Goal: Task Accomplishment & Management: Complete application form

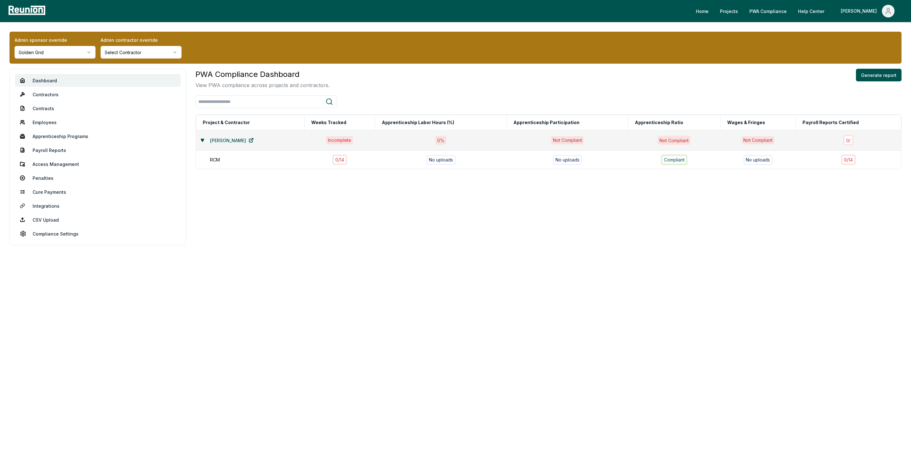
click at [47, 52] on html "Please visit us on your desktop We're working on making our marketplace mobile-…" at bounding box center [455, 227] width 911 height 455
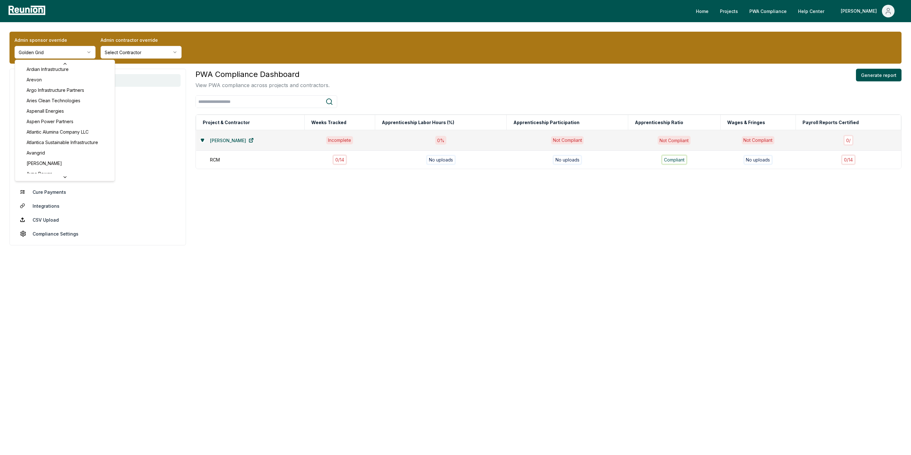
scroll to position [225, 0]
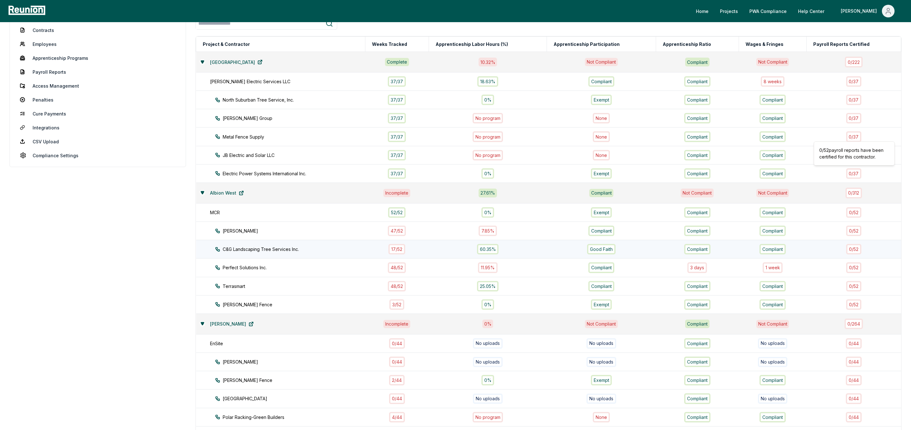
scroll to position [75, 0]
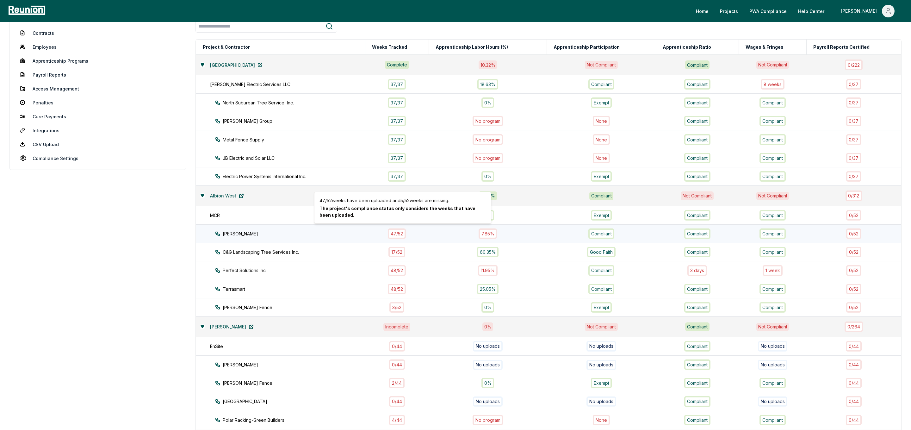
click at [404, 228] on div "47 / 52" at bounding box center [397, 233] width 18 height 10
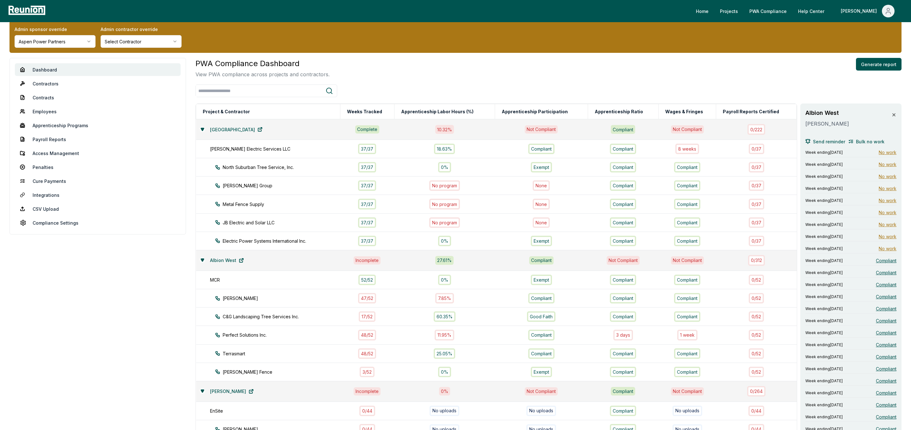
scroll to position [0, 0]
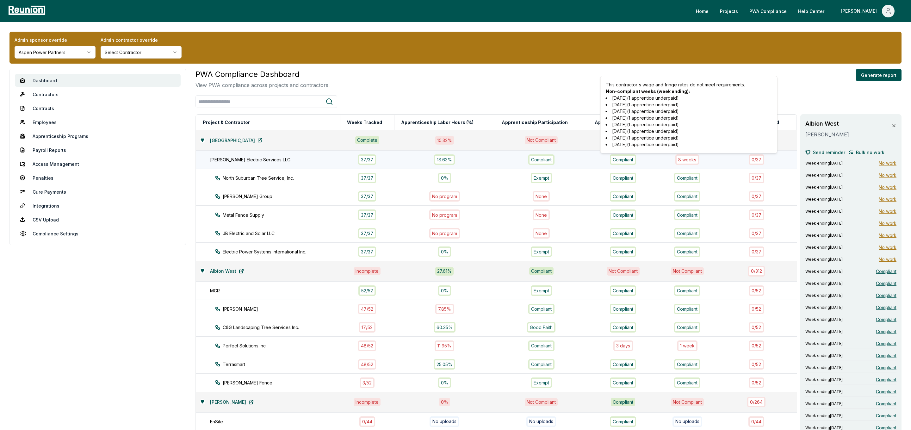
click at [696, 162] on div "8 week s" at bounding box center [687, 159] width 24 height 10
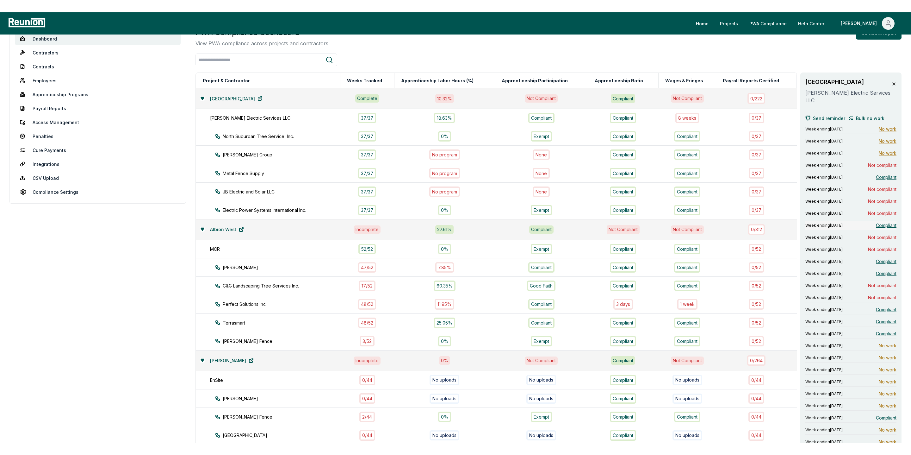
scroll to position [54, 0]
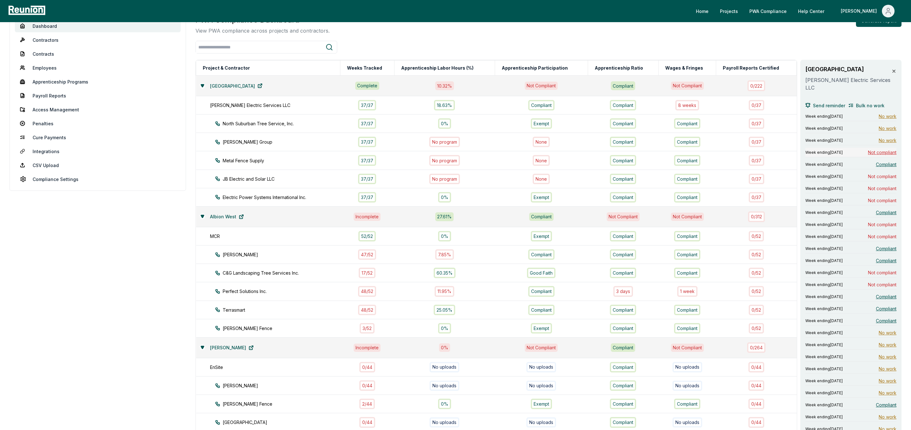
click at [883, 153] on span "Not compliant" at bounding box center [882, 152] width 28 height 7
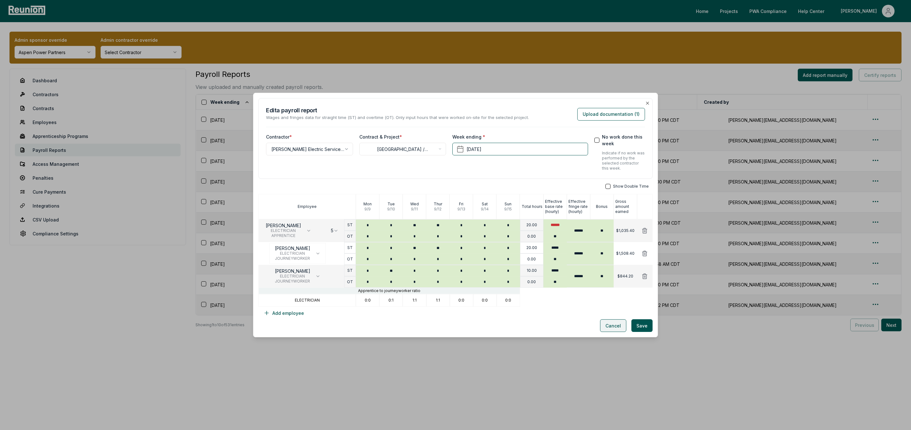
click at [607, 324] on button "Cancel" at bounding box center [613, 325] width 26 height 13
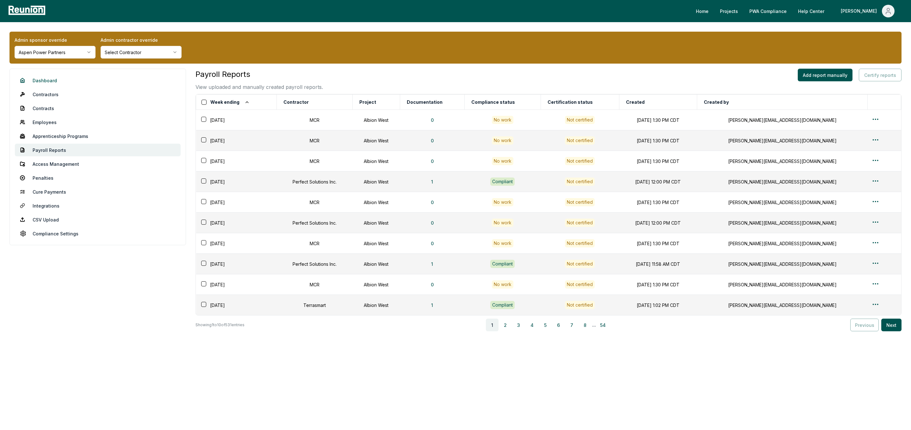
click at [52, 78] on link "Dashboard" at bounding box center [98, 80] width 166 height 13
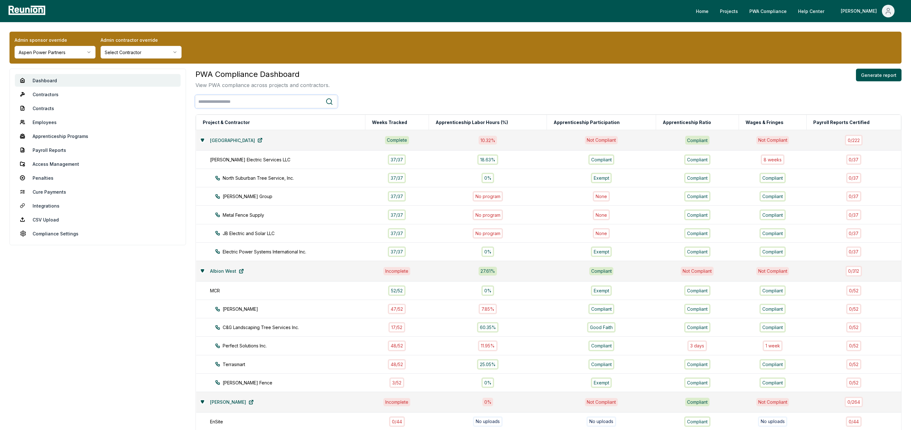
click at [214, 100] on input "search" at bounding box center [261, 102] width 130 height 12
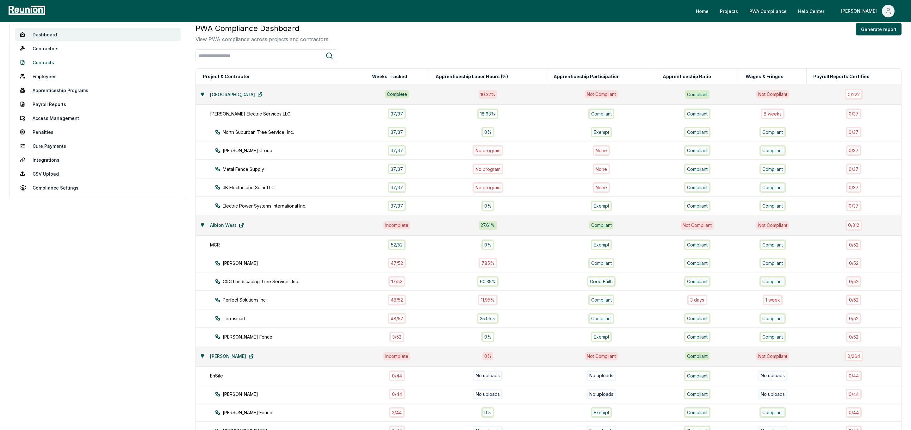
click at [41, 61] on link "Contracts" at bounding box center [98, 62] width 166 height 13
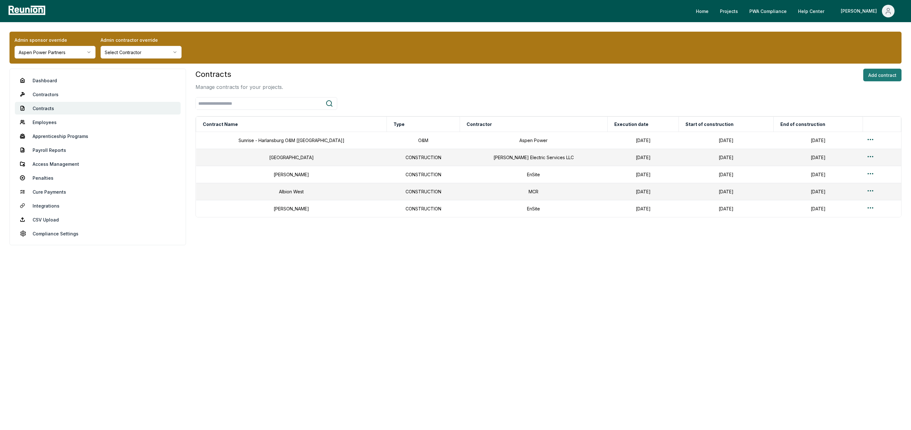
click at [879, 74] on button "Add contract" at bounding box center [882, 75] width 38 height 13
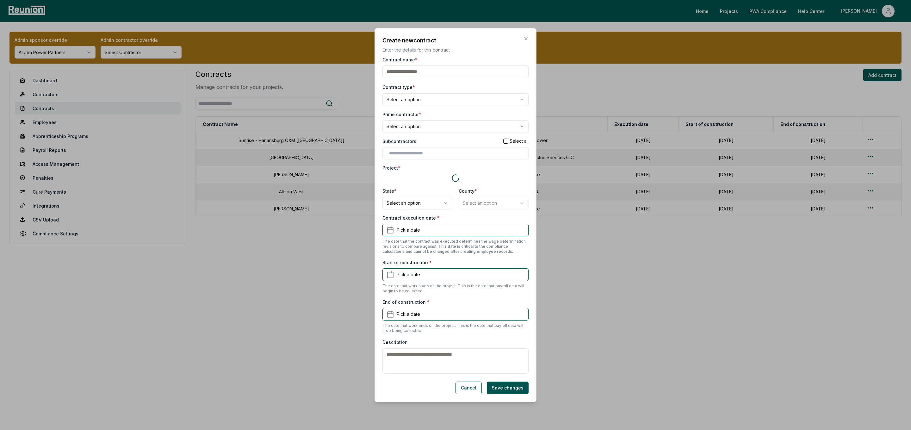
click at [420, 99] on body "Please visit us on your desktop We're working on making our marketplace mobile-…" at bounding box center [455, 215] width 911 height 430
click at [424, 127] on body "Please visit us on your desktop We're working on making our marketplace mobile-…" at bounding box center [455, 215] width 911 height 430
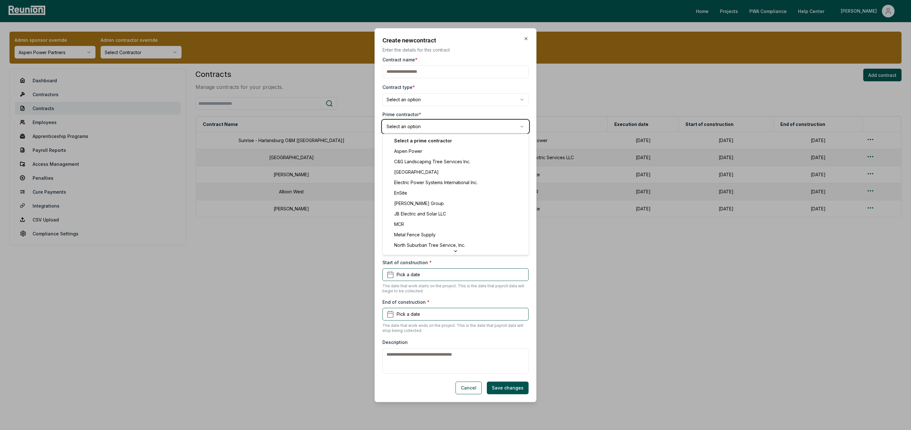
click at [424, 127] on body "Please visit us on your desktop We're working on making our marketplace mobile-…" at bounding box center [455, 215] width 911 height 430
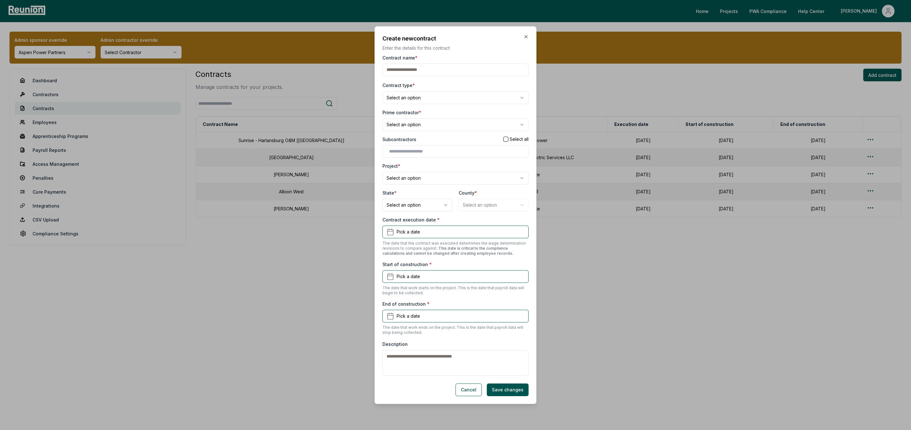
click at [414, 69] on input "Contract name *" at bounding box center [456, 70] width 146 height 13
click at [410, 159] on div "**********" at bounding box center [456, 214] width 146 height 321
click at [411, 176] on body "Please visit us on your desktop We're working on making our marketplace mobile-…" at bounding box center [455, 215] width 911 height 430
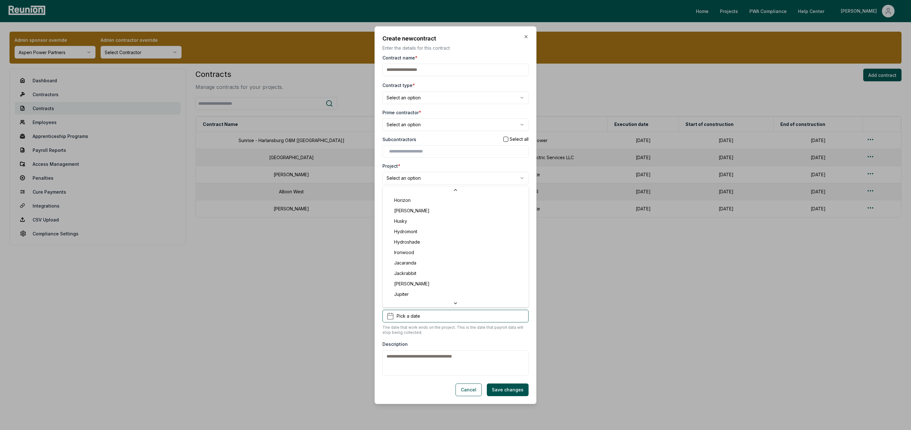
click at [478, 122] on body "Please visit us on your desktop We're working on making our marketplace mobile-…" at bounding box center [455, 215] width 911 height 430
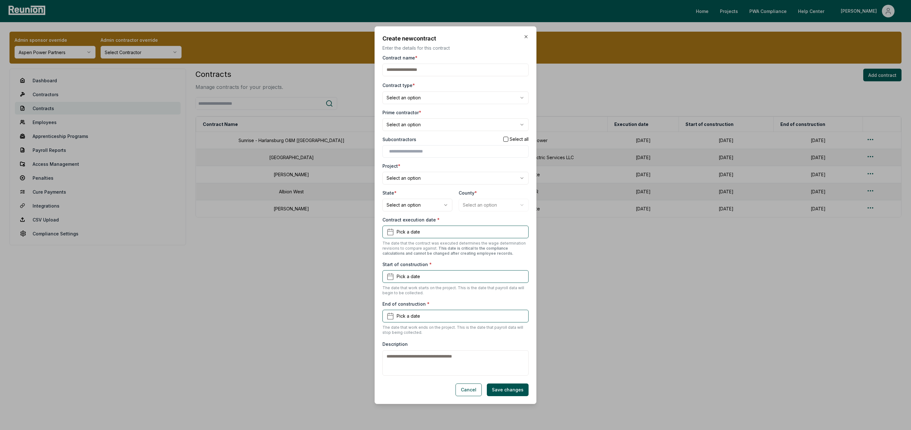
click at [520, 36] on h2 "Create new contract" at bounding box center [456, 38] width 146 height 9
click at [526, 36] on icon "button" at bounding box center [526, 36] width 3 height 3
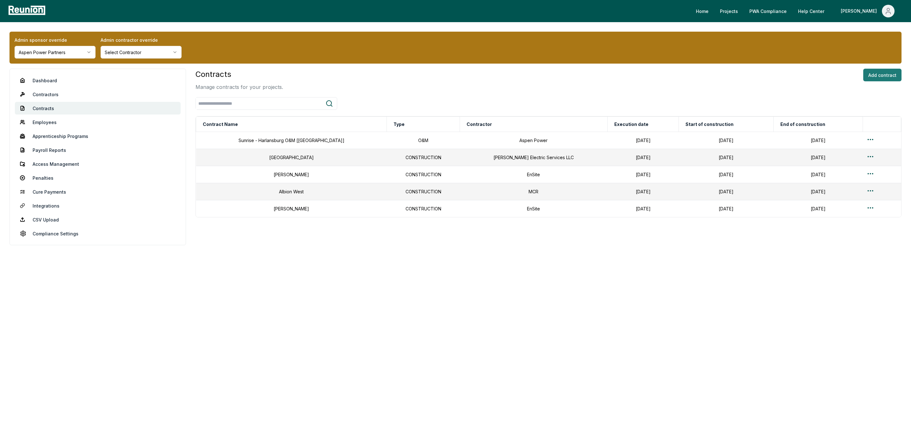
click at [873, 74] on button "Add contract" at bounding box center [882, 75] width 38 height 13
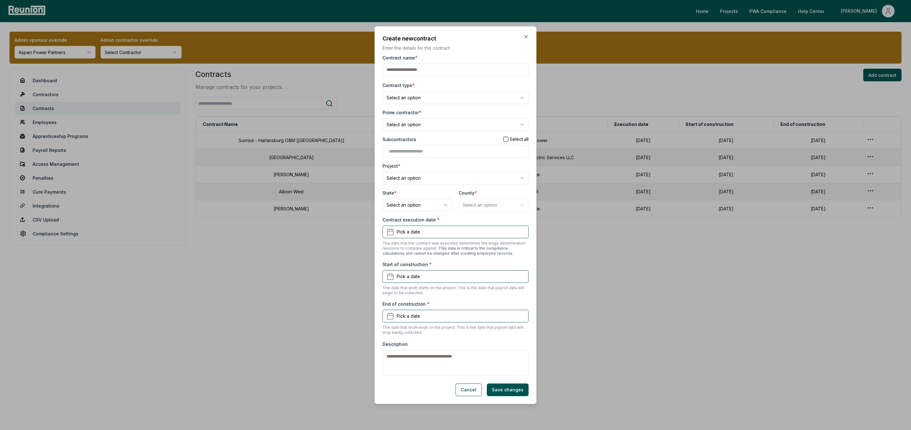
click at [402, 70] on input "Contract name *" at bounding box center [456, 70] width 146 height 13
click at [405, 98] on body "Please visit us on your desktop We're working on making our marketplace mobile-…" at bounding box center [455, 215] width 911 height 430
select select "**********"
click at [422, 125] on body "Please visit us on your desktop We're working on making our marketplace mobile-…" at bounding box center [455, 215] width 911 height 430
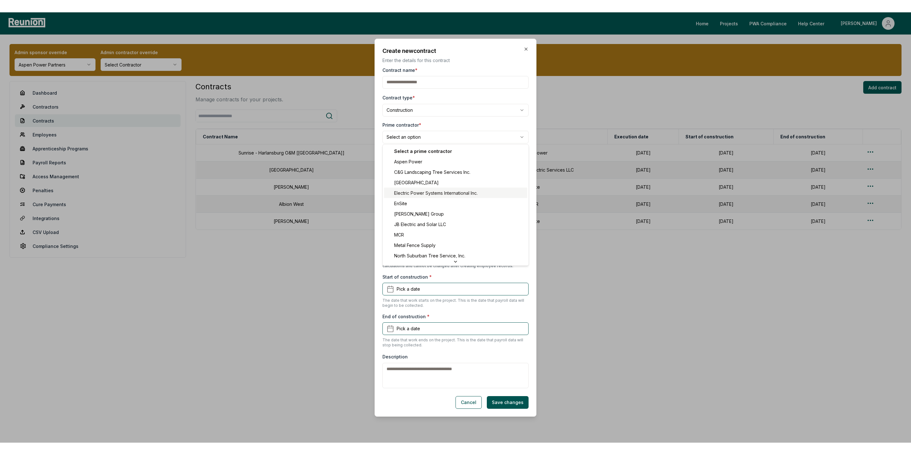
scroll to position [10, 0]
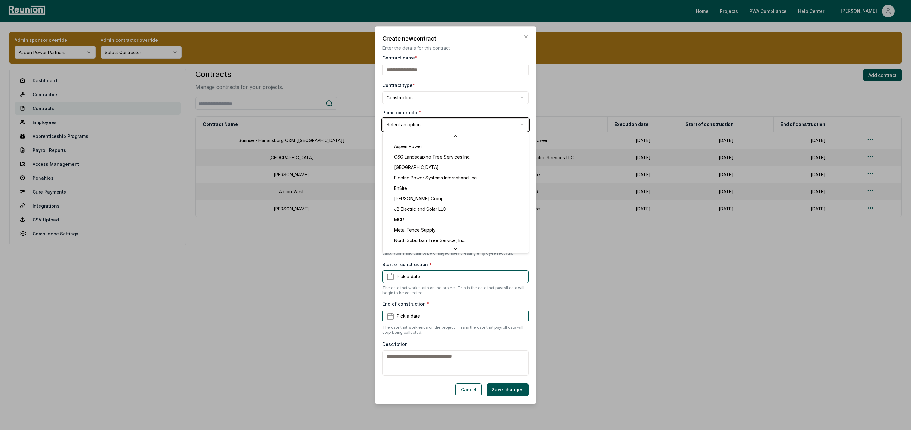
click at [430, 106] on body "Please visit us on your desktop We're working on making our marketplace mobile-…" at bounding box center [455, 215] width 911 height 430
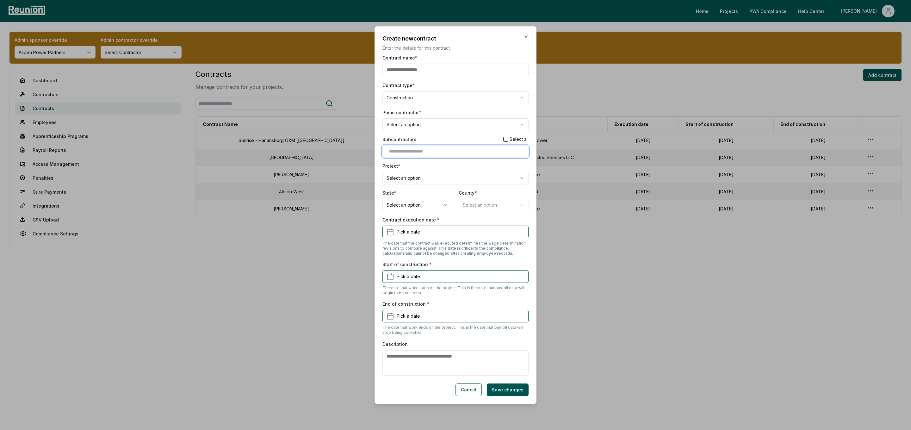
click at [416, 148] on input "text" at bounding box center [456, 151] width 135 height 7
click at [429, 136] on div "Subcontractors Select all" at bounding box center [456, 139] width 146 height 7
click at [398, 179] on body "Please visit us on your desktop We're working on making our marketplace mobile-…" at bounding box center [455, 215] width 911 height 430
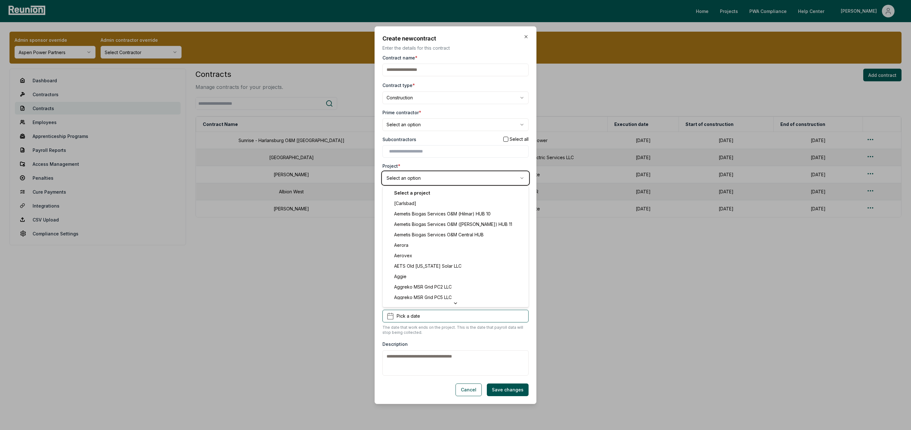
click at [412, 167] on body "Please visit us on your desktop We're working on making our marketplace mobile-…" at bounding box center [455, 215] width 911 height 430
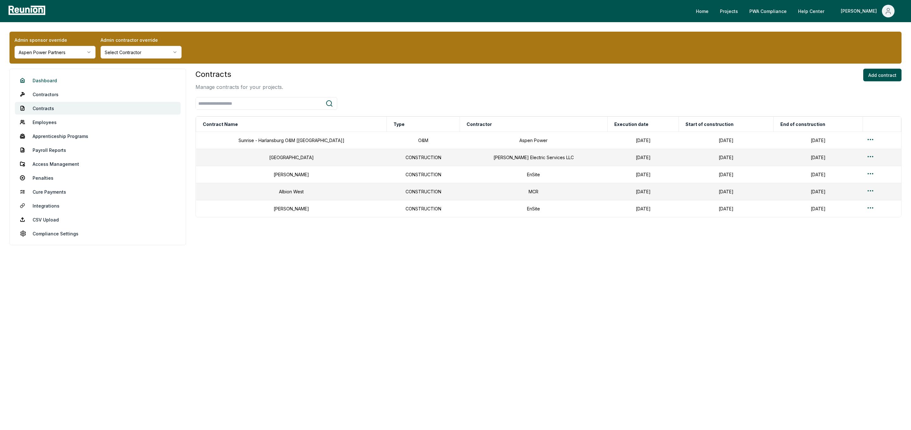
click at [47, 83] on link "Dashboard" at bounding box center [98, 80] width 166 height 13
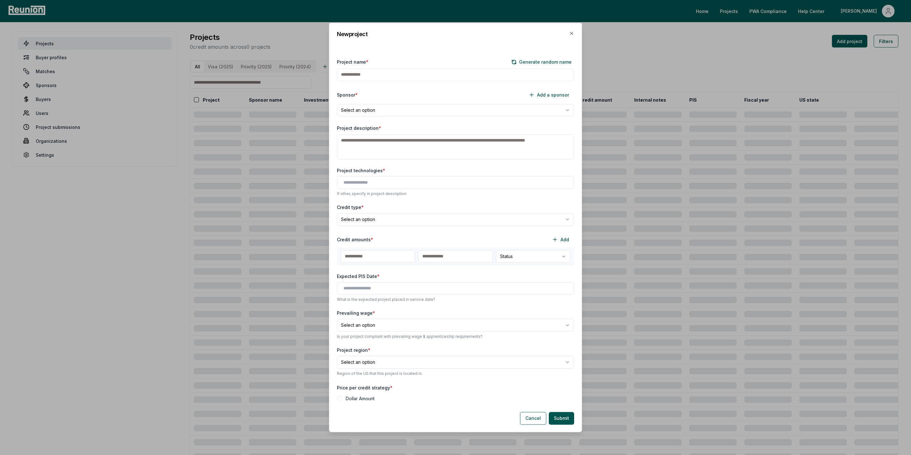
click at [372, 77] on input "Project name *" at bounding box center [455, 74] width 237 height 13
click at [375, 47] on div "**********" at bounding box center [455, 227] width 253 height 409
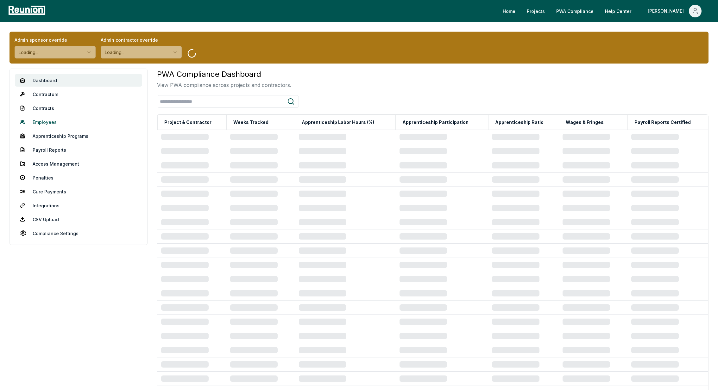
click at [55, 122] on link "Employees" at bounding box center [78, 122] width 127 height 13
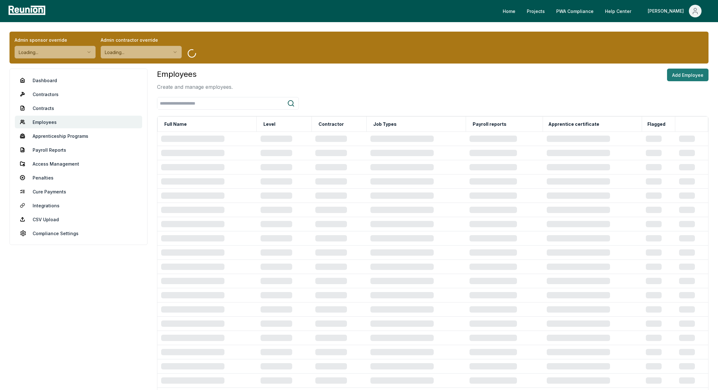
click at [683, 73] on button "Add Employee" at bounding box center [687, 75] width 41 height 13
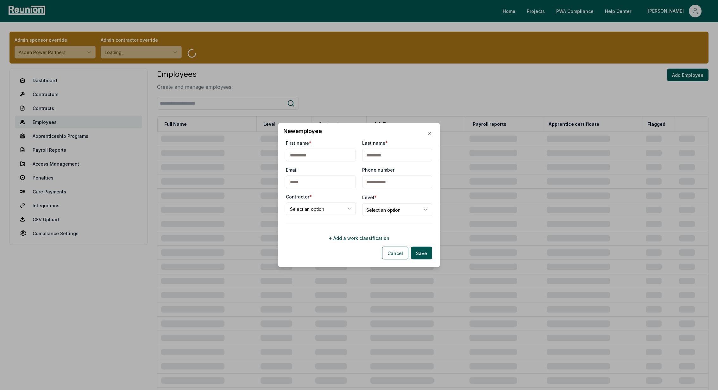
click at [318, 157] on input "First name *" at bounding box center [321, 155] width 70 height 13
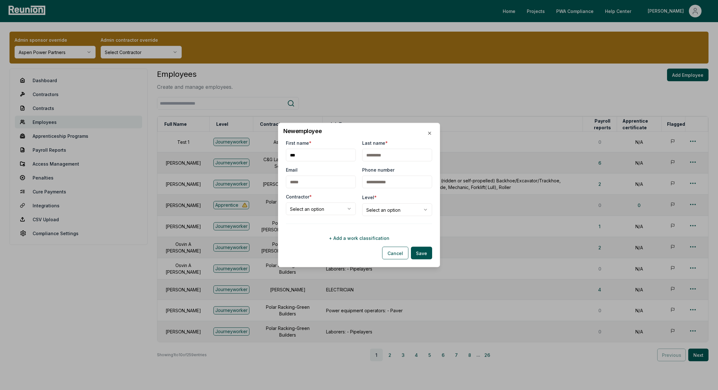
type input "***"
click at [370, 152] on input "Last name *" at bounding box center [397, 155] width 70 height 13
type input "***"
click at [310, 179] on input "Email" at bounding box center [321, 182] width 70 height 13
type input "**********"
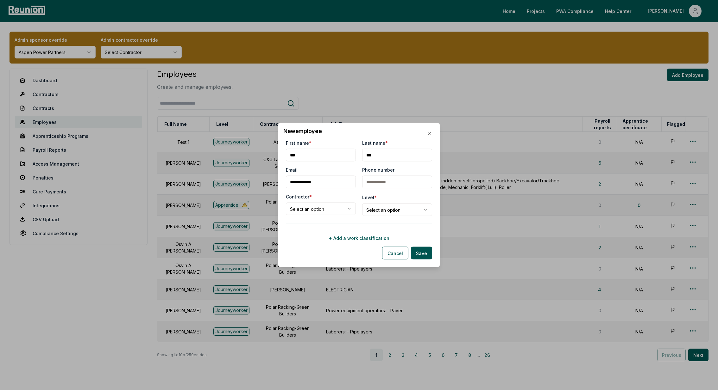
click at [292, 206] on body "Please visit us on your desktop We're working on making our marketplace mobile-…" at bounding box center [359, 211] width 718 height 422
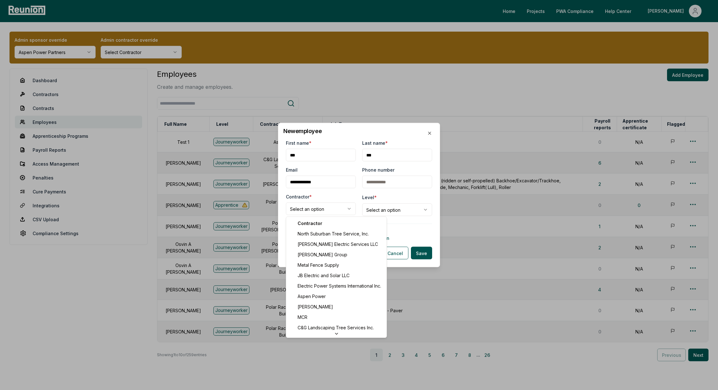
select select "**********"
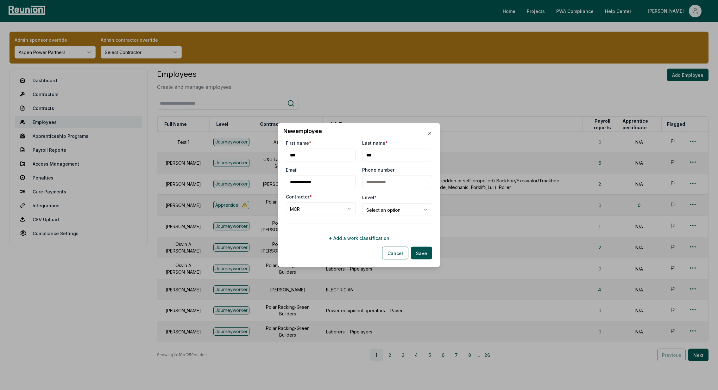
click at [389, 206] on body "Please visit us on your desktop We're working on making our marketplace mobile-…" at bounding box center [359, 211] width 718 height 422
select select "**********"
click at [357, 242] on button "+ Add a work classification" at bounding box center [359, 238] width 146 height 13
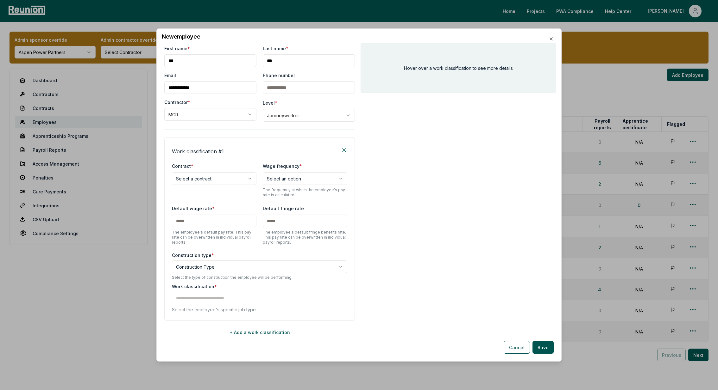
click at [201, 176] on body "Please visit us on your desktop We're working on making our marketplace mobile-…" at bounding box center [359, 211] width 718 height 422
select select "**********"
click at [284, 178] on body "Please visit us on your desktop We're working on making our marketplace mobile-…" at bounding box center [359, 211] width 718 height 422
select select "******"
click at [213, 226] on input "text" at bounding box center [214, 221] width 84 height 13
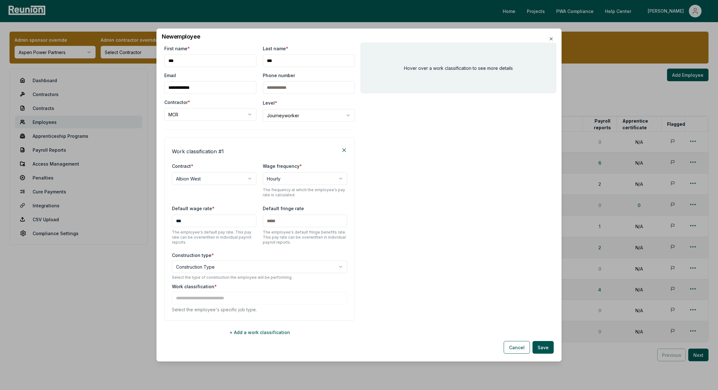
type input "***"
click at [175, 253] on label "Construction type *" at bounding box center [259, 255] width 175 height 7
click at [183, 263] on body "Please visit us on your desktop We're working on making our marketplace mobile-…" at bounding box center [359, 211] width 718 height 422
select select "*****"
click at [215, 300] on div "Work classification * Select the employee's specific job type." at bounding box center [259, 298] width 175 height 30
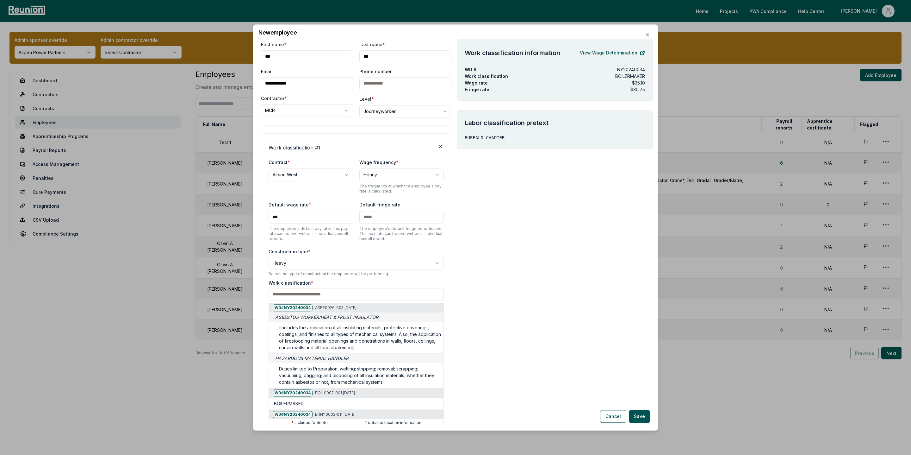
scroll to position [0, 0]
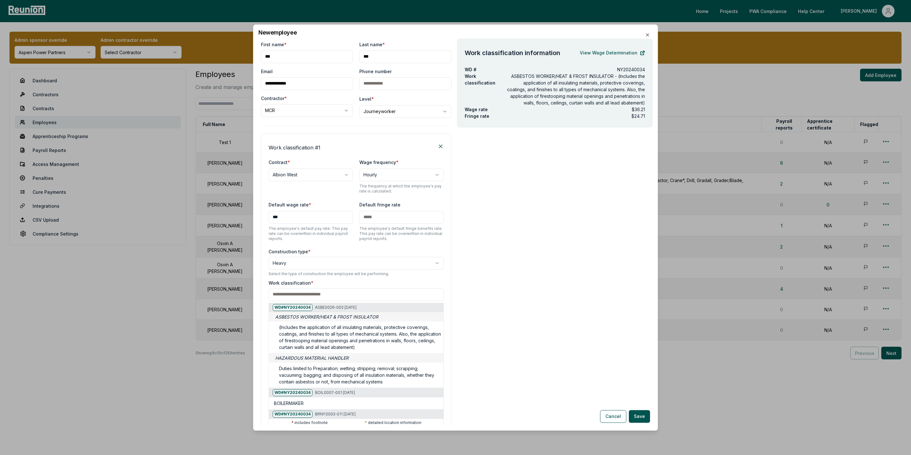
click at [608, 53] on div at bounding box center [268, 248] width 911 height 455
click at [291, 334] on div "Work classification * WD# NY20240034 ASBE0026-003 06/01/2023 ASBESTOS WORKER/HE…" at bounding box center [356, 354] width 175 height 150
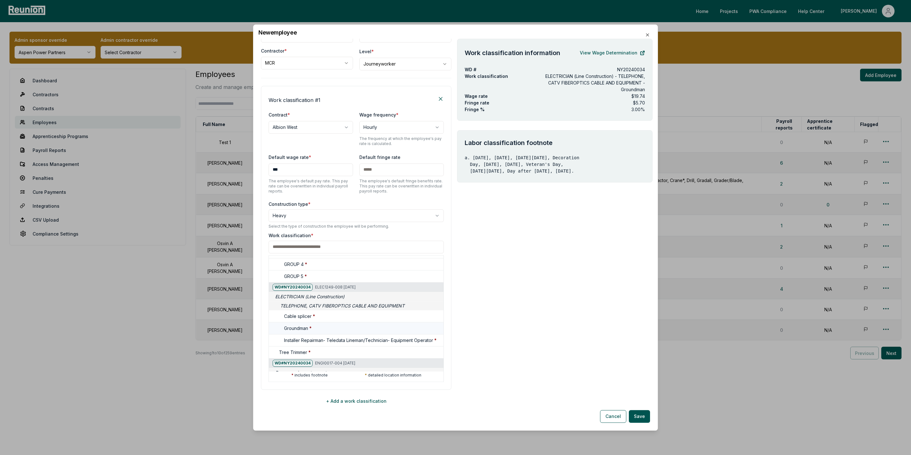
scroll to position [931, 0]
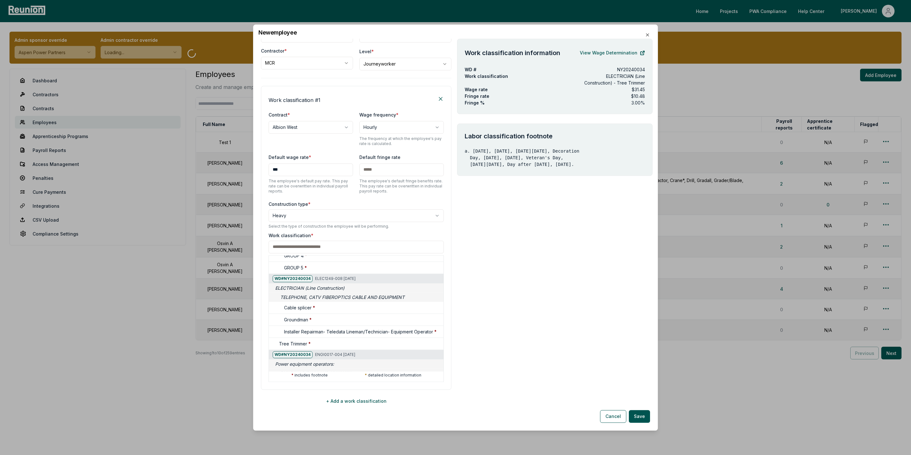
click at [597, 49] on div at bounding box center [268, 248] width 911 height 455
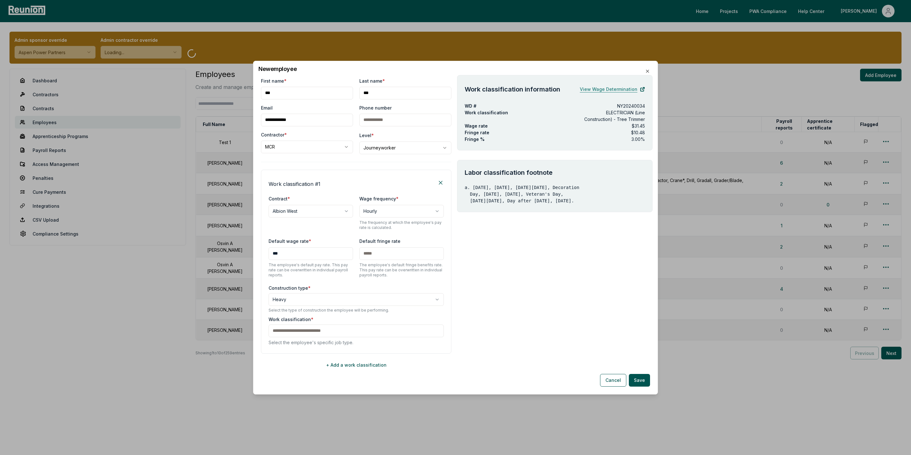
click at [600, 93] on link "View Wage Determination" at bounding box center [612, 89] width 65 height 13
click at [301, 333] on div "Work classification * Select the employee's specific job type." at bounding box center [356, 331] width 175 height 30
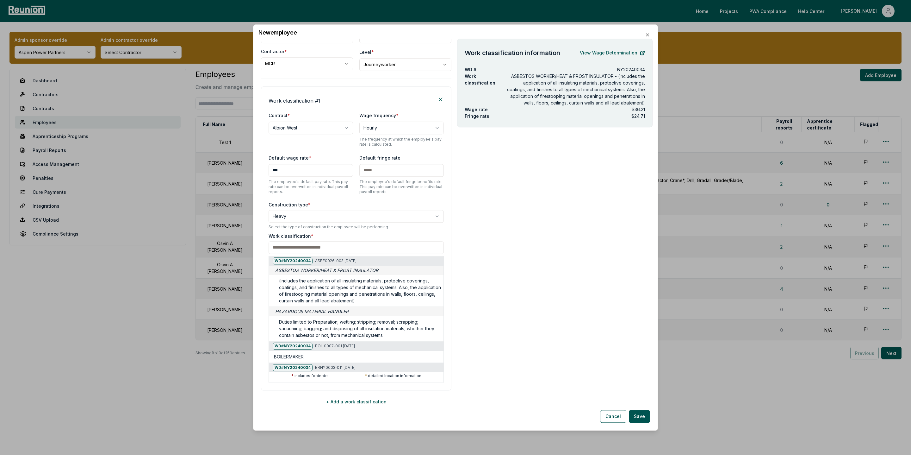
drag, startPoint x: 316, startPoint y: 261, endPoint x: 372, endPoint y: 262, distance: 56.0
click at [372, 262] on div "WD# NY20240034 ASBE0026-003 06/01/2023" at bounding box center [356, 260] width 175 height 9
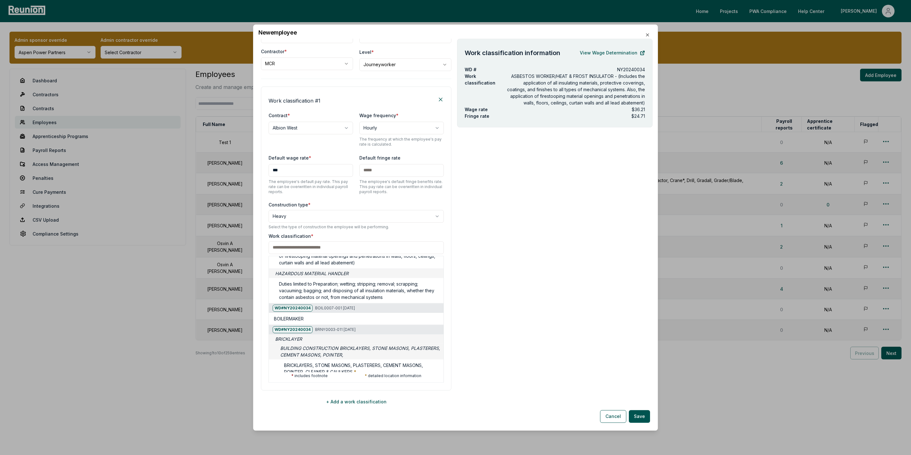
drag, startPoint x: 315, startPoint y: 308, endPoint x: 370, endPoint y: 307, distance: 55.1
click at [370, 307] on div "WD# NY20240034 BOIL0007-001 01/01/2021" at bounding box center [356, 307] width 175 height 9
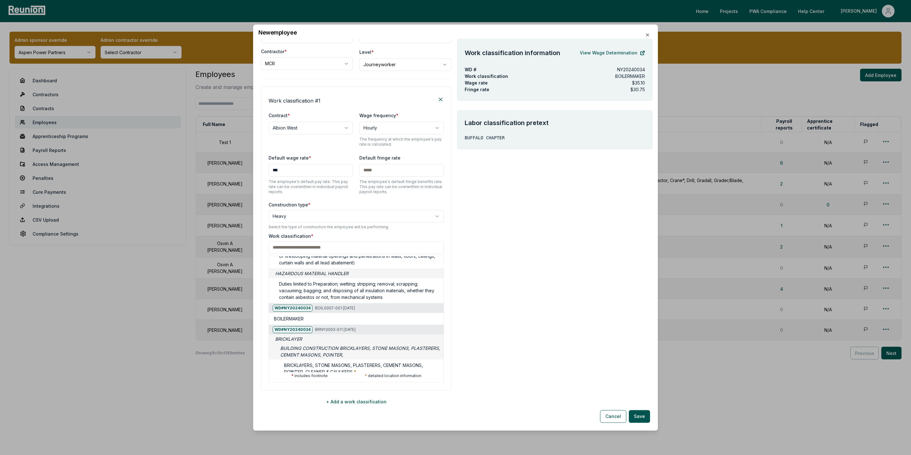
drag, startPoint x: 315, startPoint y: 330, endPoint x: 376, endPoint y: 330, distance: 60.4
click at [376, 330] on div "WD# NY20240034 BRNY0003-011 07/01/2022" at bounding box center [356, 329] width 175 height 9
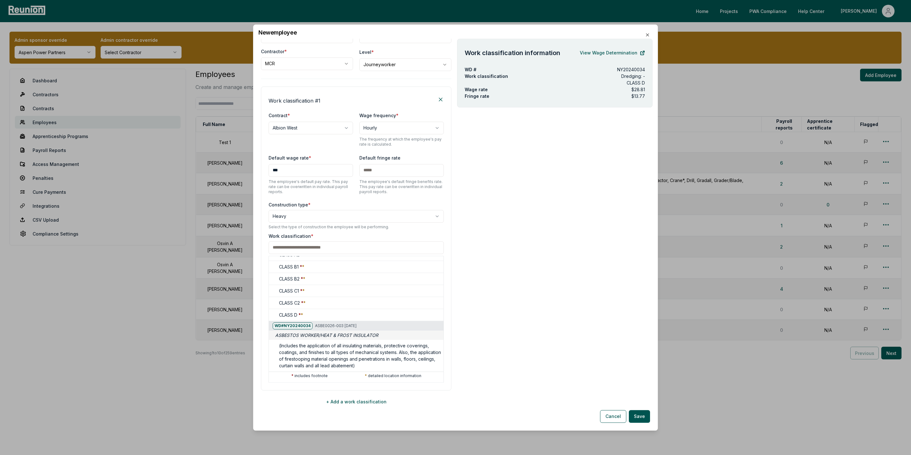
drag, startPoint x: 315, startPoint y: 327, endPoint x: 383, endPoint y: 326, distance: 68.0
click at [383, 326] on div "WD# NY20240034 ASBE0026-003 06/01/2023" at bounding box center [356, 325] width 175 height 9
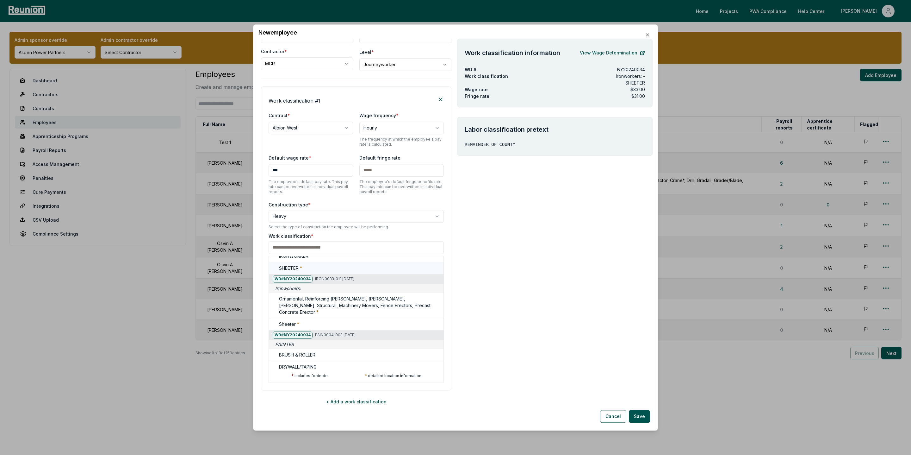
scroll to position [1283, 0]
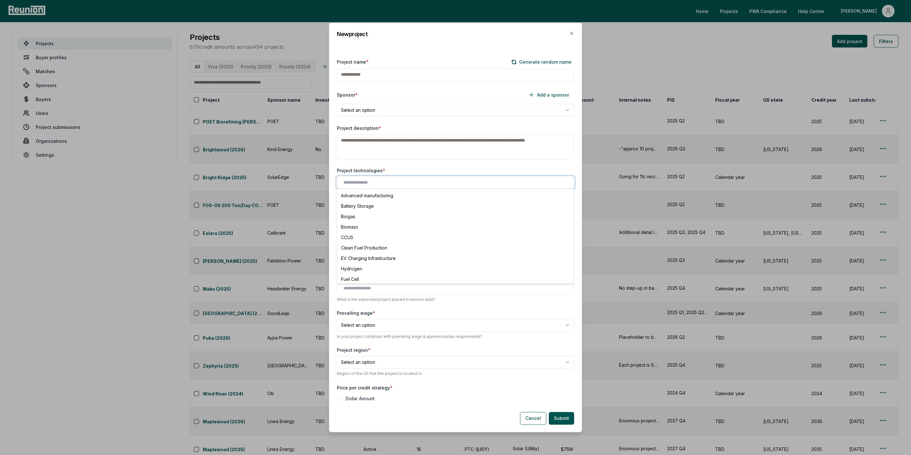
click at [368, 180] on input "text" at bounding box center [457, 182] width 227 height 7
click at [379, 169] on label "Project technologies *" at bounding box center [361, 170] width 48 height 7
click at [368, 179] on input "text" at bounding box center [457, 182] width 227 height 7
click at [389, 163] on div "**********" at bounding box center [455, 228] width 252 height 355
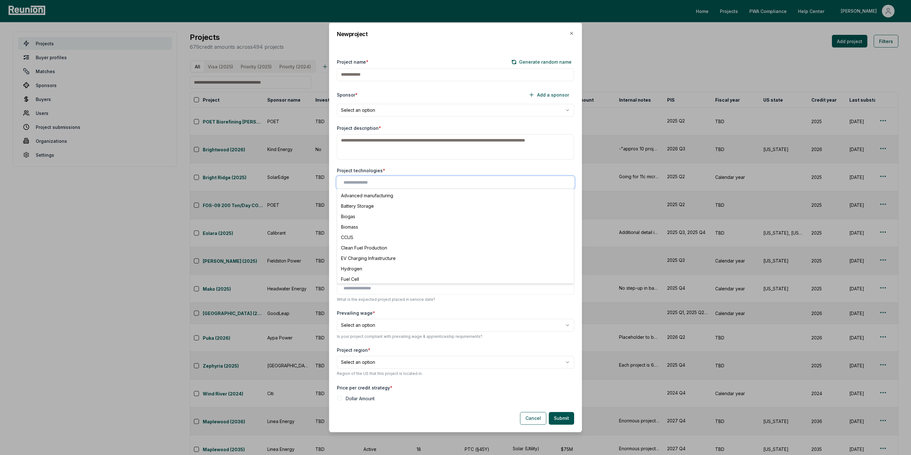
click at [369, 181] on input "text" at bounding box center [457, 182] width 227 height 7
click at [414, 414] on div "Cancel Submit" at bounding box center [455, 416] width 252 height 22
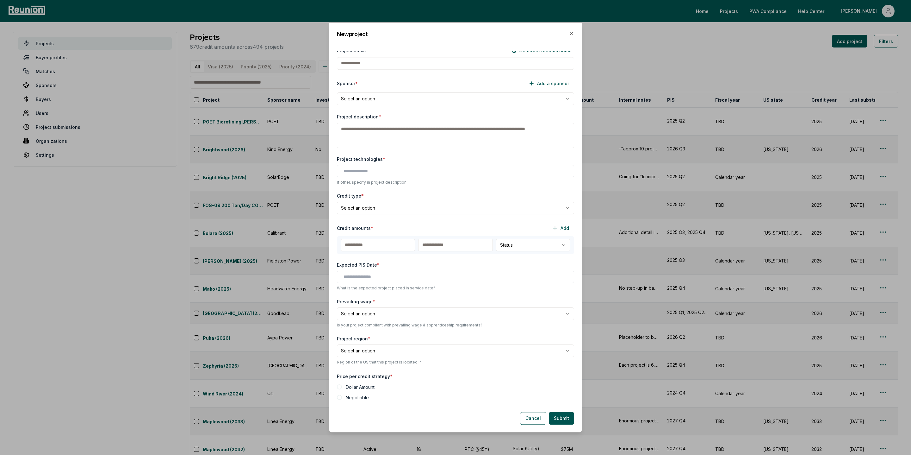
scroll to position [8, 0]
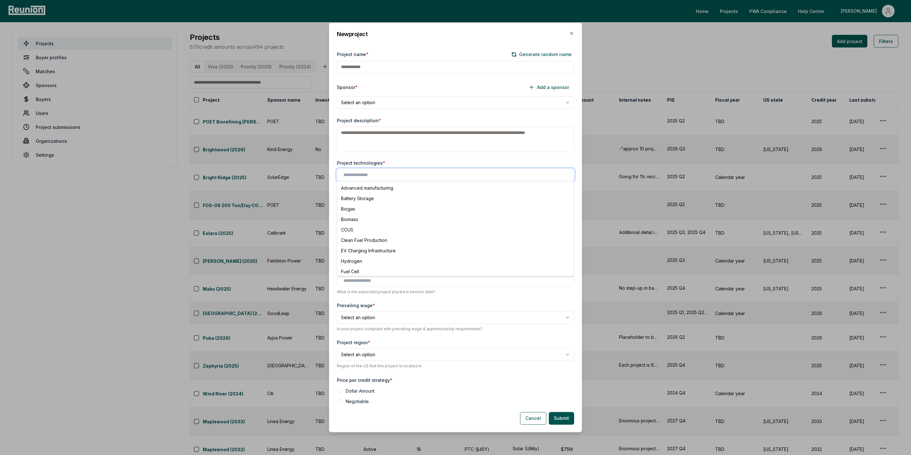
click at [373, 172] on input "text" at bounding box center [457, 174] width 227 height 7
click at [410, 159] on div "Project technologies *" at bounding box center [455, 162] width 237 height 7
click at [388, 172] on input "text" at bounding box center [457, 174] width 227 height 7
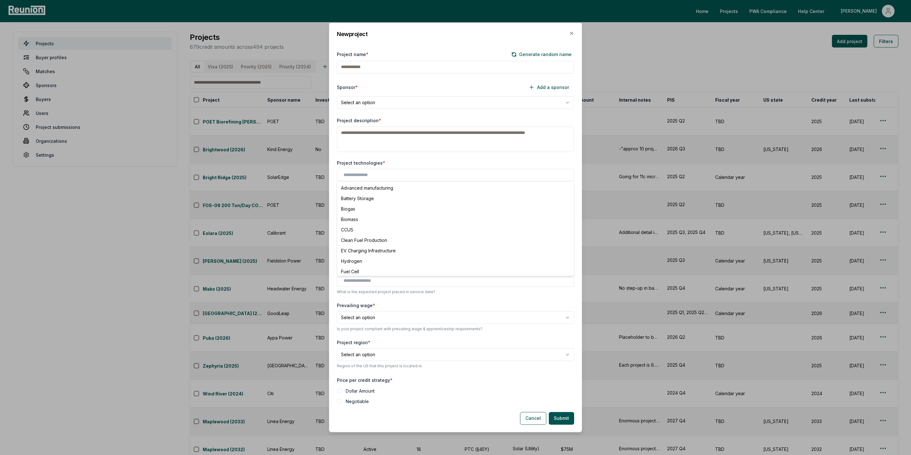
click at [369, 159] on label "Project technologies *" at bounding box center [361, 162] width 48 height 7
click at [367, 175] on input "text" at bounding box center [457, 174] width 227 height 7
click at [400, 157] on div "**********" at bounding box center [455, 228] width 252 height 355
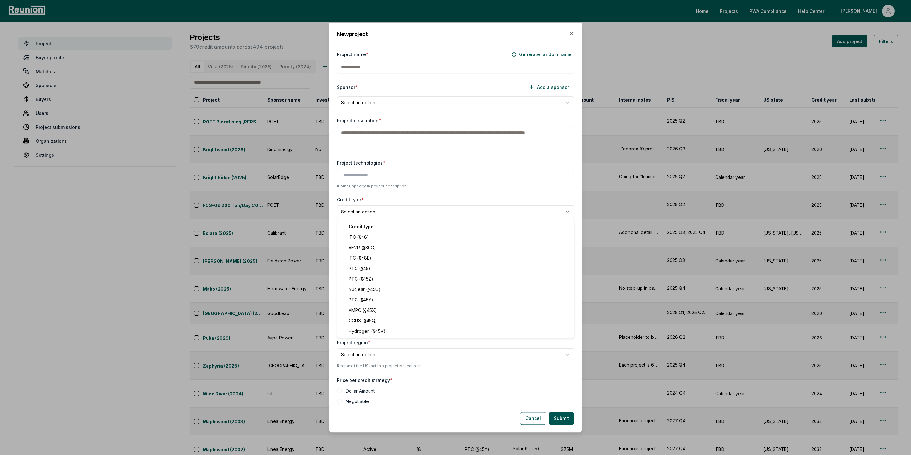
click at [376, 175] on input "text" at bounding box center [457, 174] width 227 height 7
click at [393, 163] on div "Project technologies *" at bounding box center [455, 162] width 237 height 7
click at [371, 177] on input "text" at bounding box center [457, 174] width 227 height 7
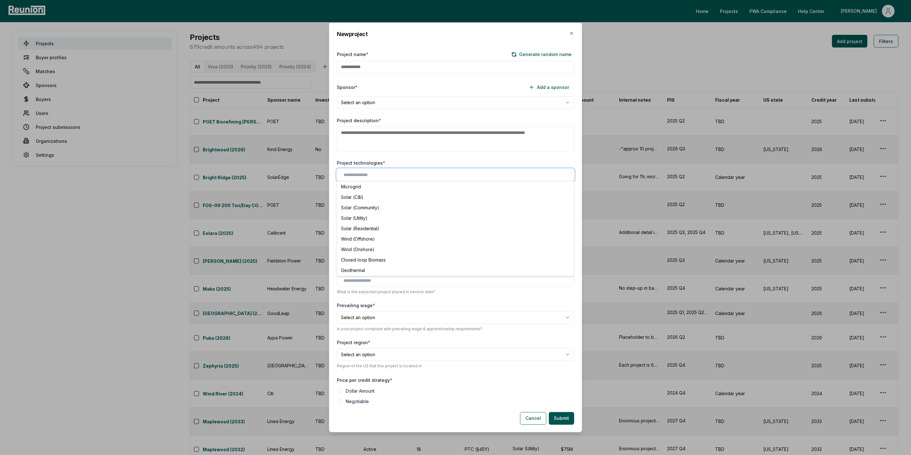
scroll to position [92, 0]
click at [387, 164] on div "Project technologies *" at bounding box center [455, 162] width 237 height 7
click at [352, 173] on input "text" at bounding box center [457, 174] width 227 height 7
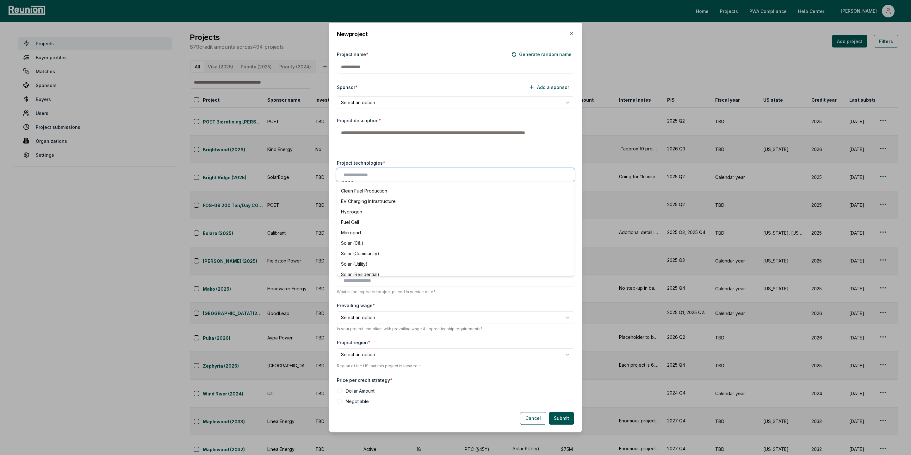
scroll to position [50, 0]
click at [400, 155] on div "**********" at bounding box center [455, 228] width 252 height 355
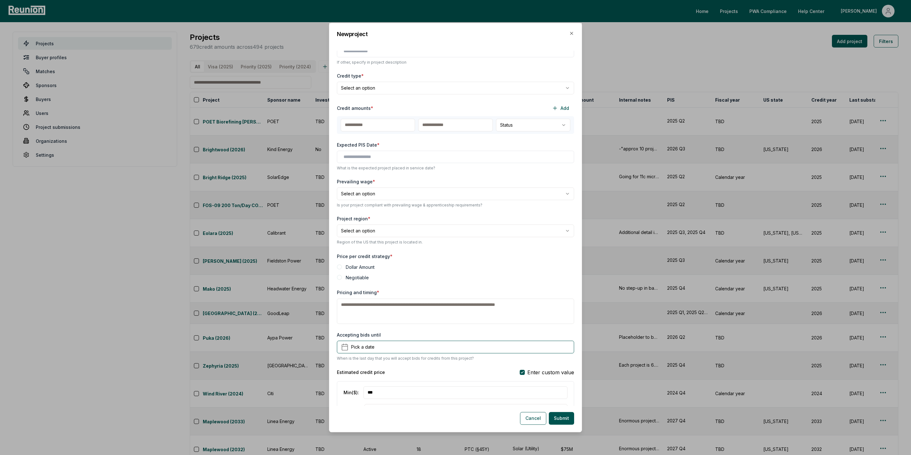
scroll to position [0, 0]
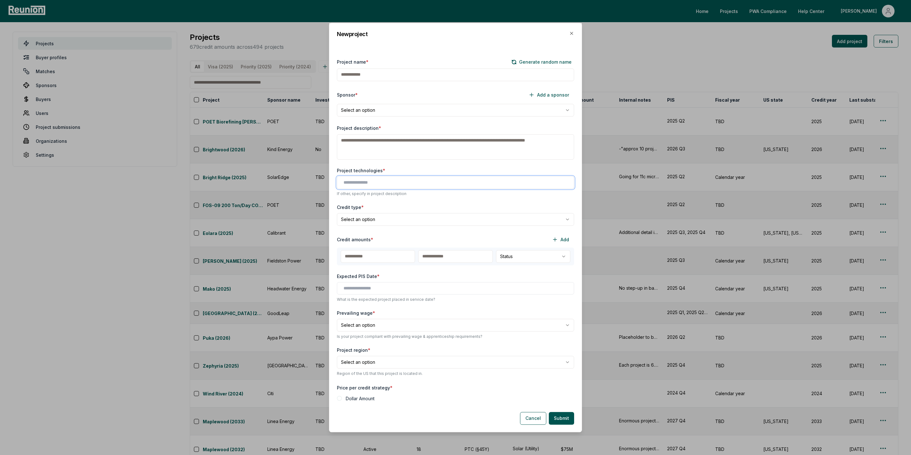
click at [357, 184] on input "text" at bounding box center [457, 182] width 227 height 7
click at [385, 161] on div "**********" at bounding box center [455, 228] width 252 height 355
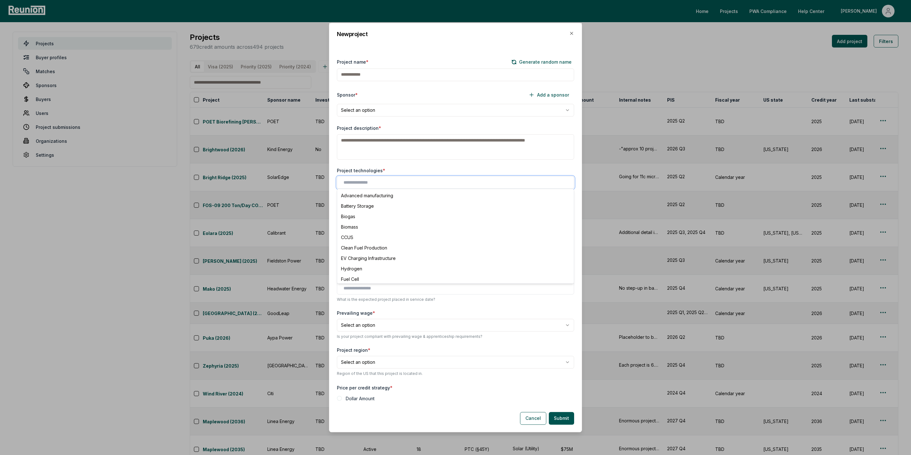
click at [365, 184] on input "text" at bounding box center [457, 182] width 227 height 7
click at [570, 33] on icon "button" at bounding box center [571, 33] width 5 height 5
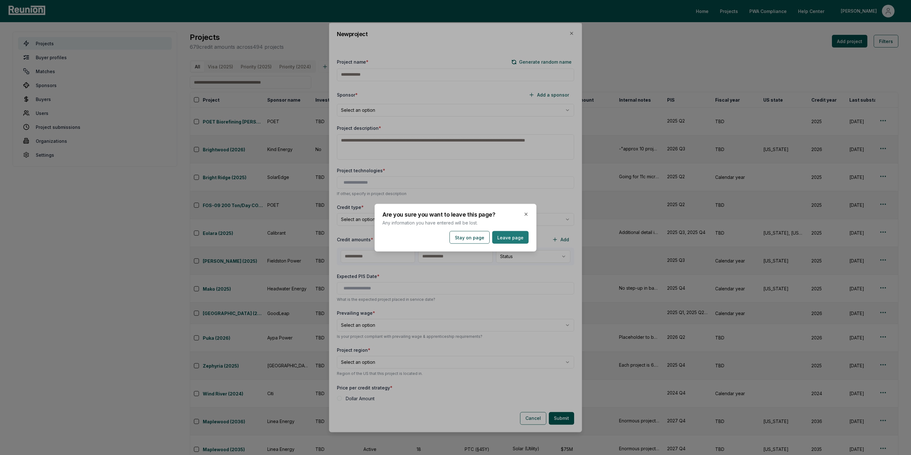
click at [572, 31] on div at bounding box center [455, 227] width 911 height 455
